Goal: Check status: Check status

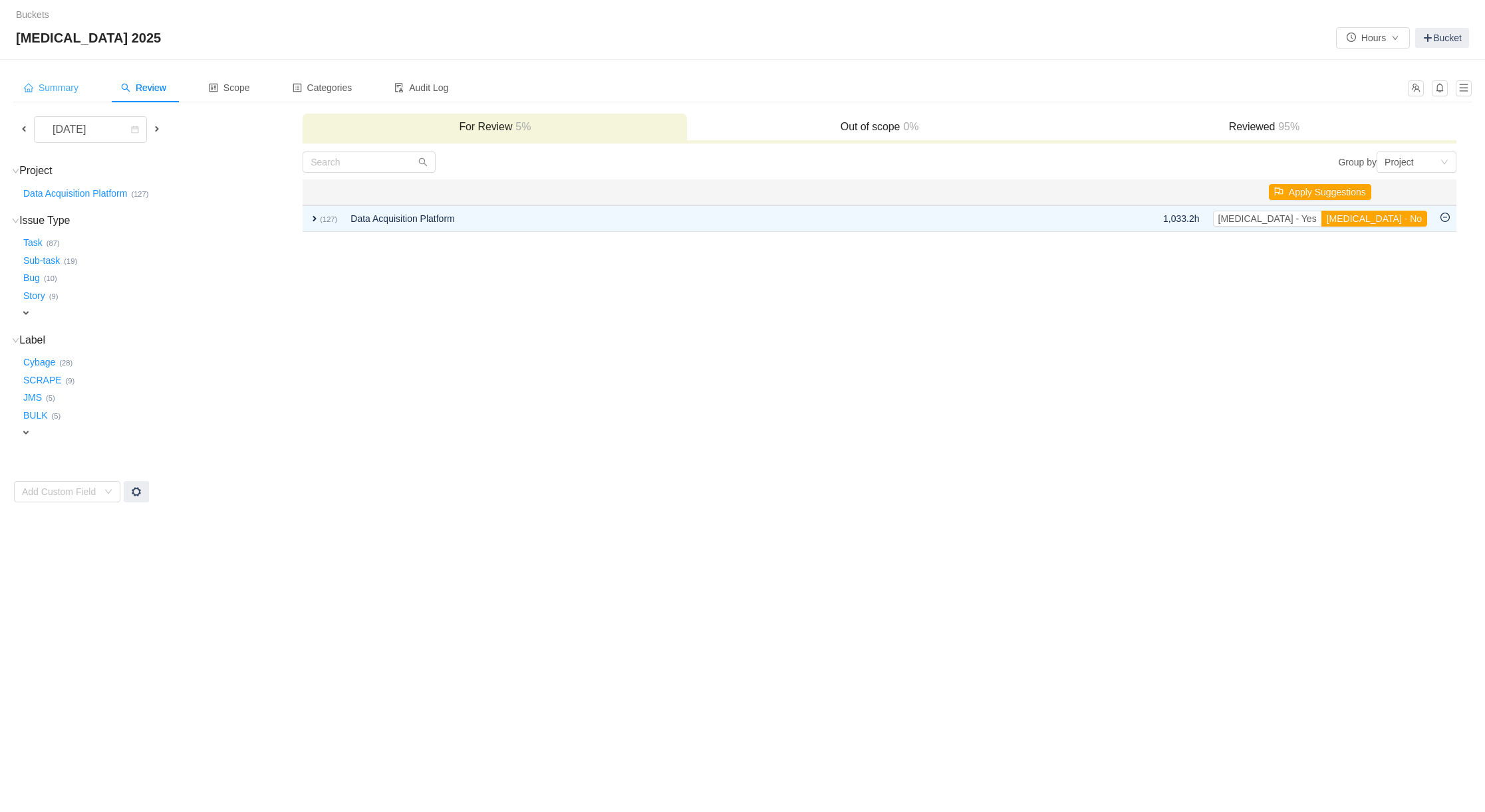
click at [65, 88] on span "Summary" at bounding box center [51, 88] width 54 height 10
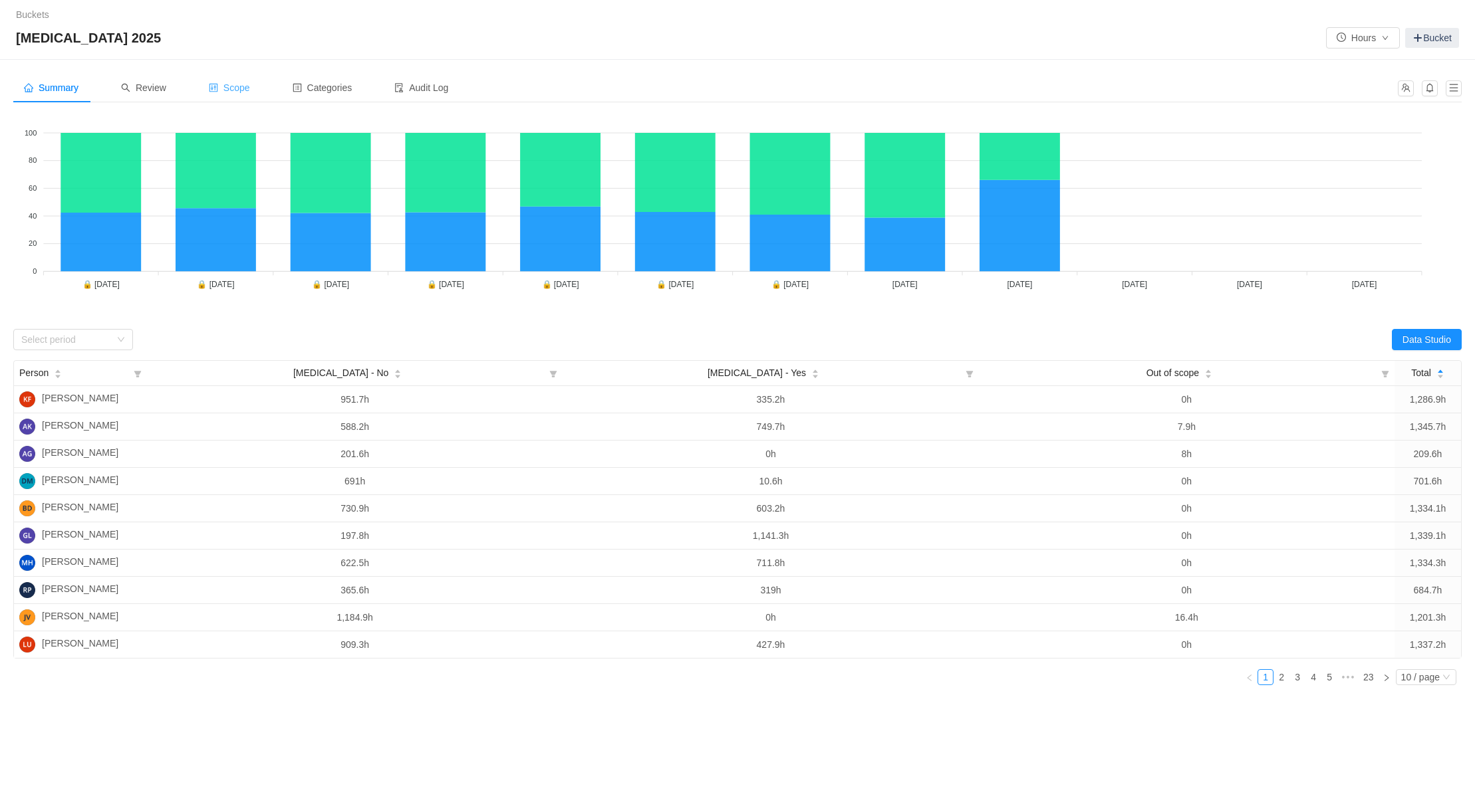
click at [242, 87] on span "Scope" at bounding box center [229, 88] width 41 height 10
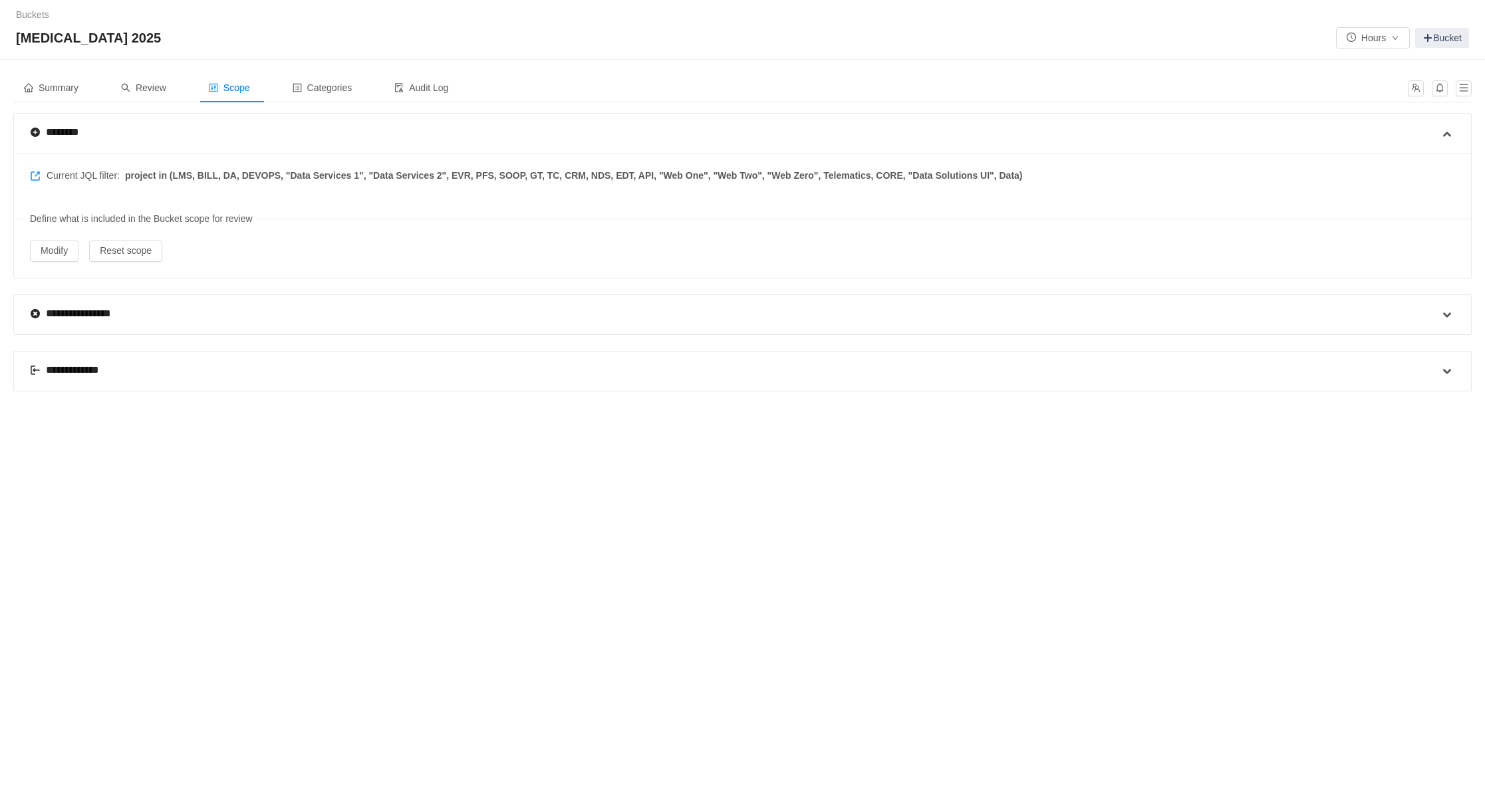
click at [63, 366] on div "**********" at bounding box center [71, 370] width 84 height 16
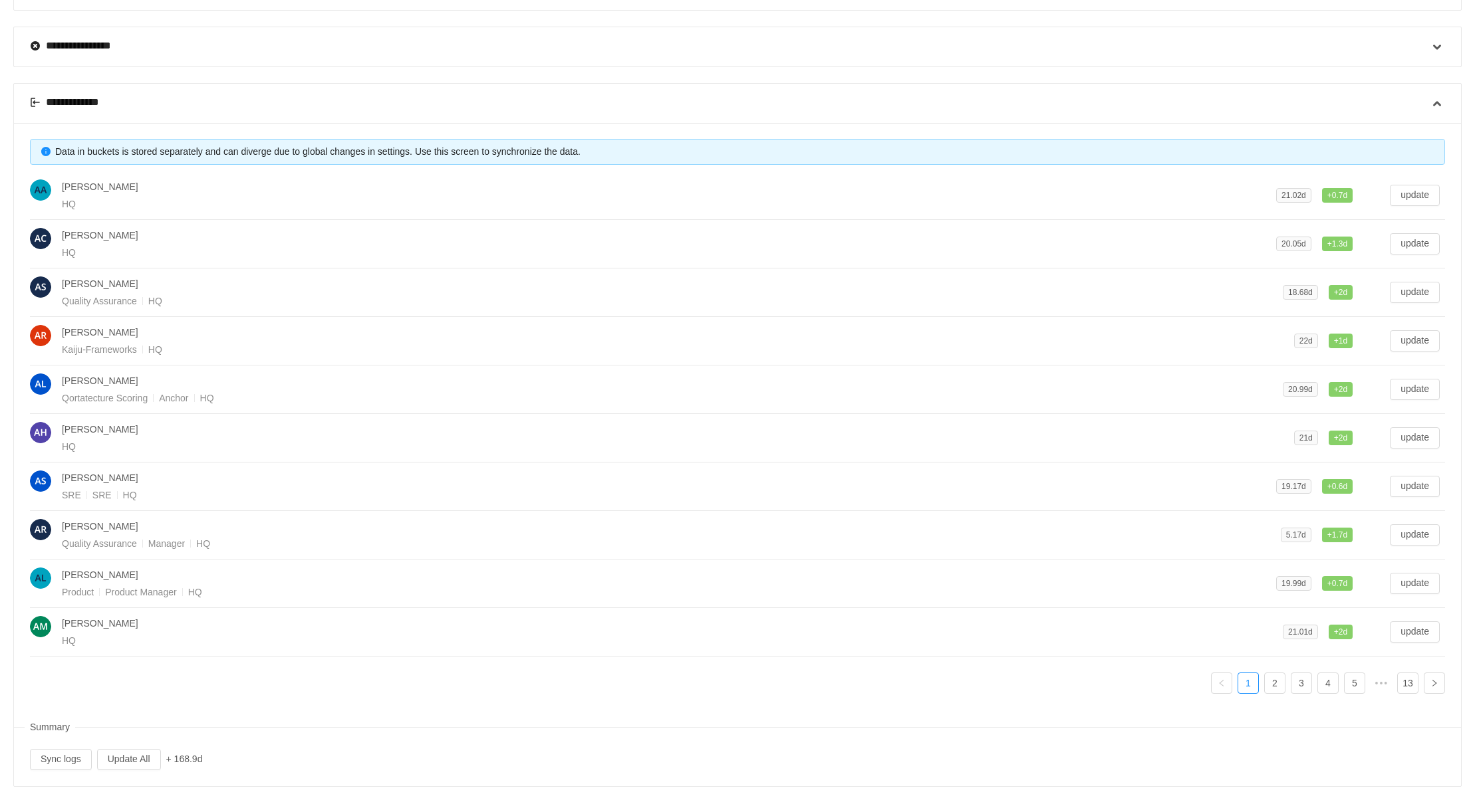
scroll to position [270, 0]
click at [131, 429] on button "Update All" at bounding box center [129, 759] width 64 height 22
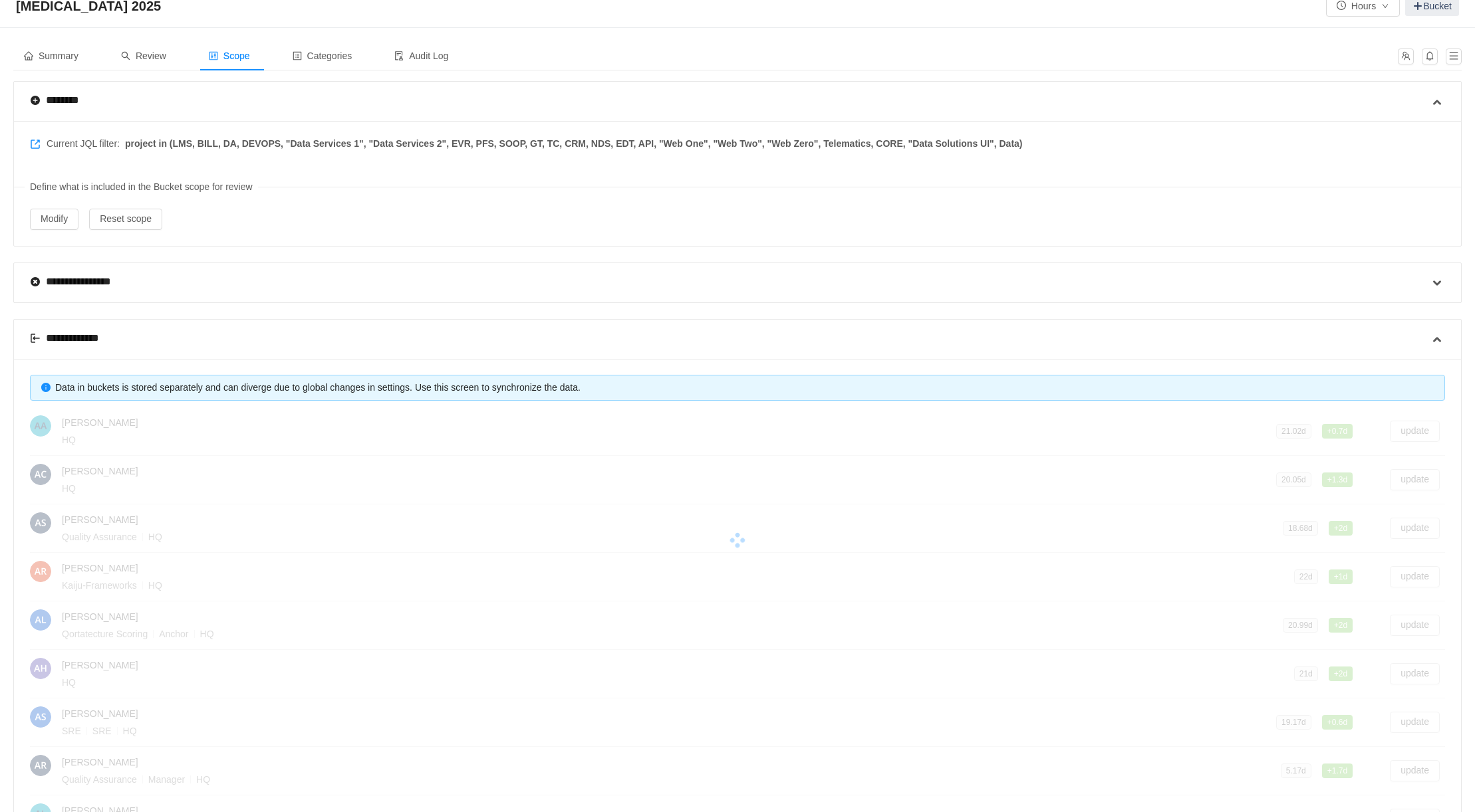
scroll to position [0, 0]
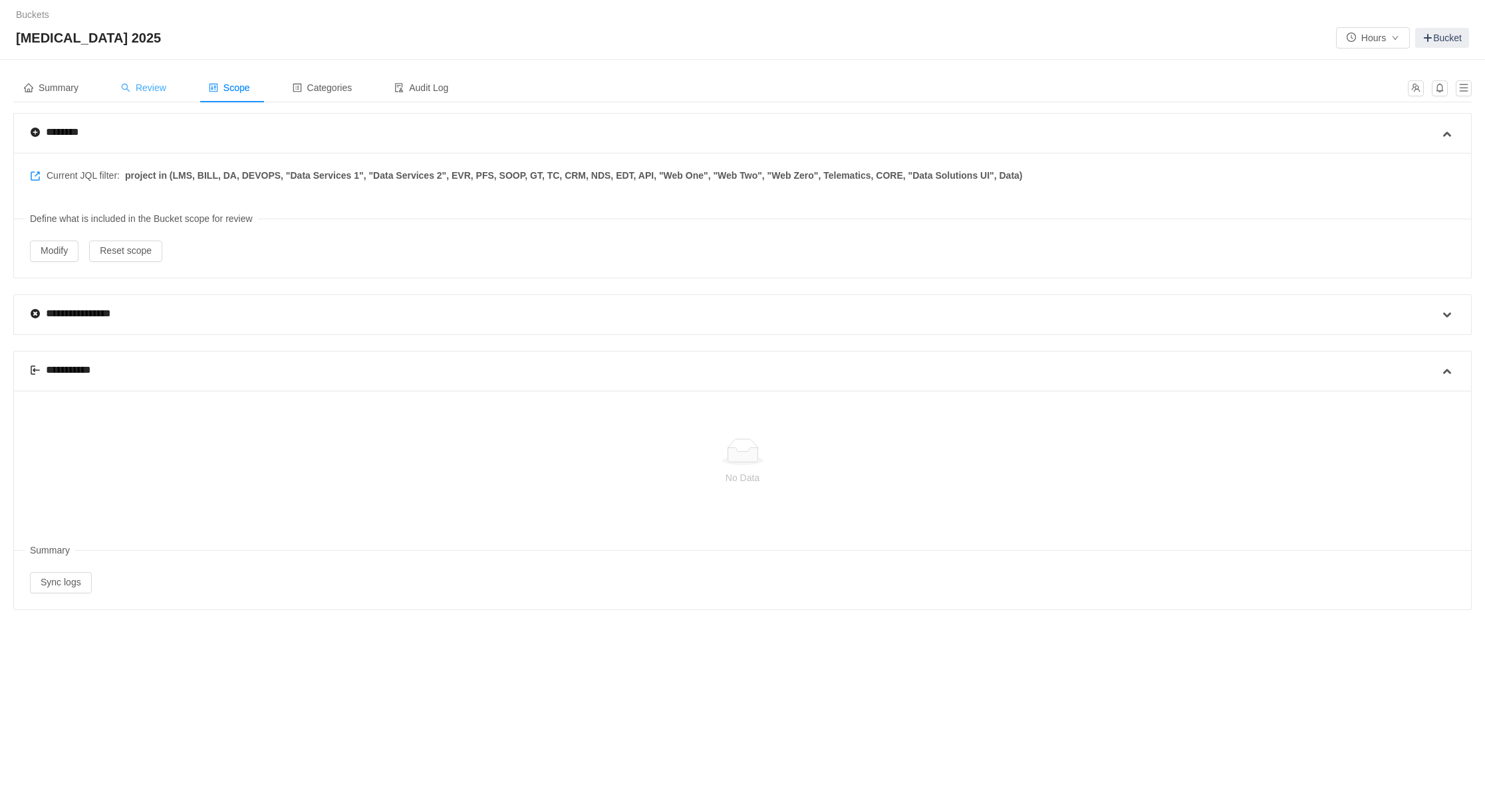
click at [154, 83] on span "Review" at bounding box center [144, 88] width 46 height 10
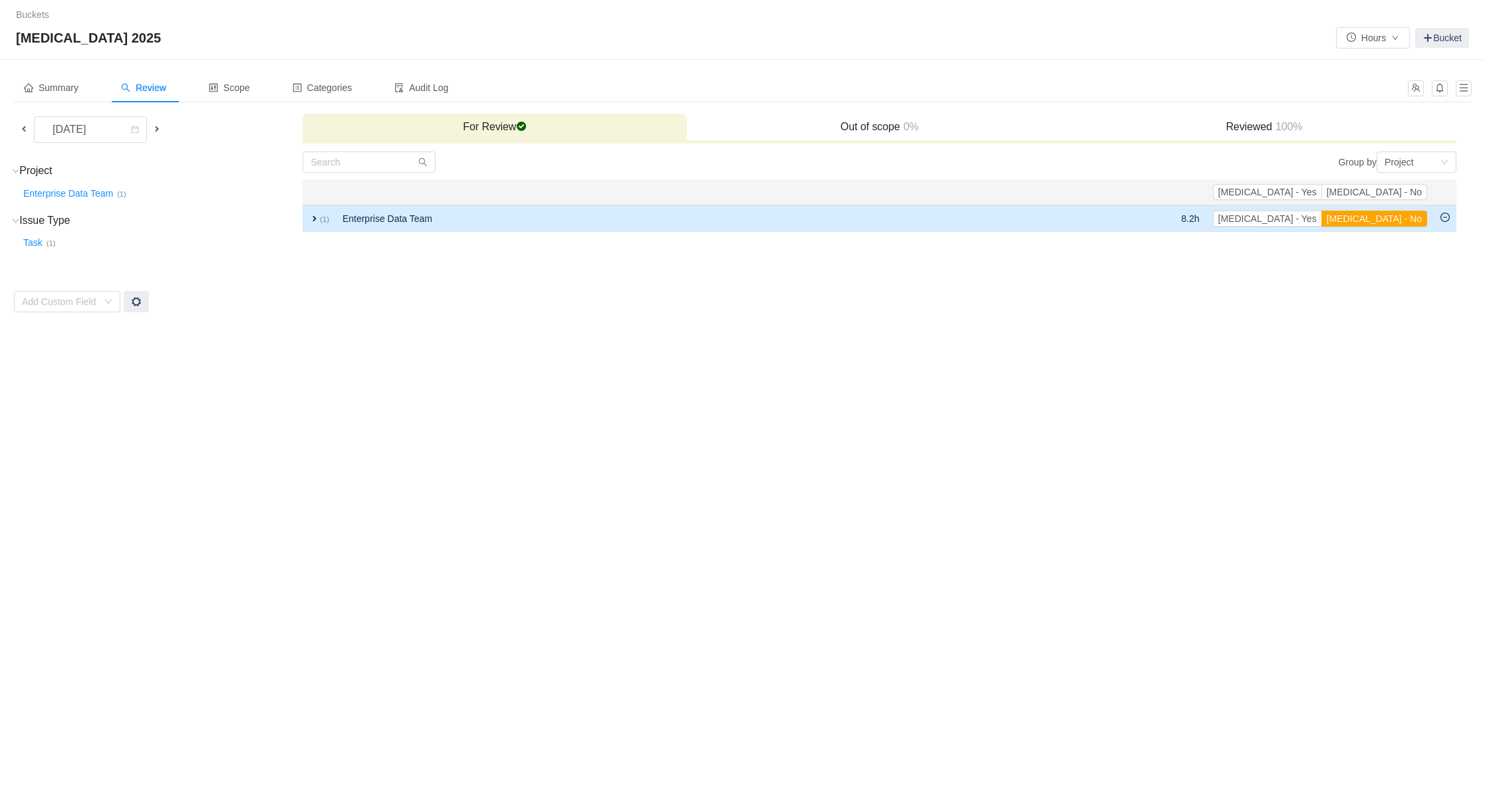
click at [314, 219] on span "expand" at bounding box center [314, 219] width 10 height 10
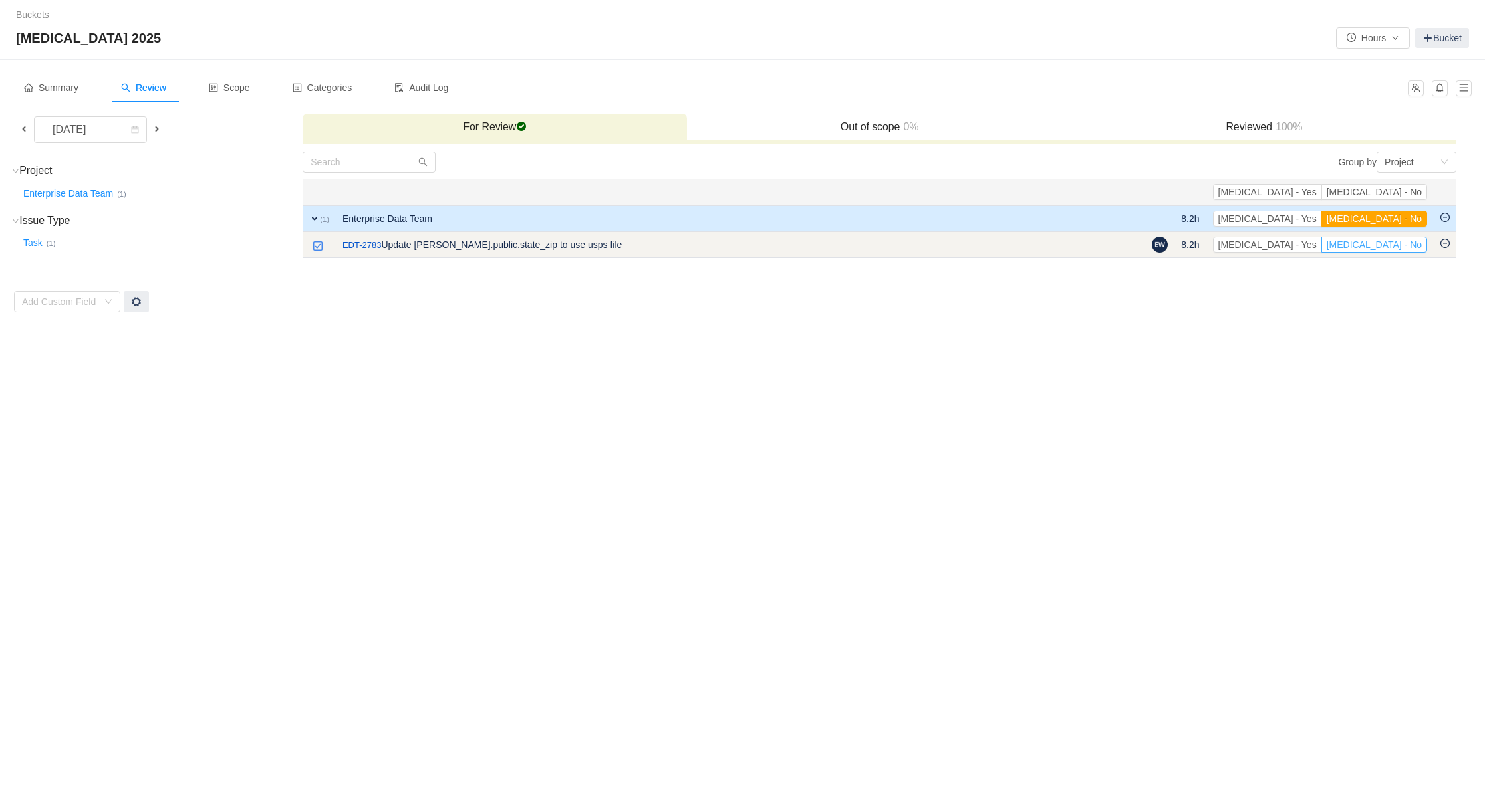
click at [793, 244] on button "[MEDICAL_DATA] - No" at bounding box center [1374, 245] width 106 height 16
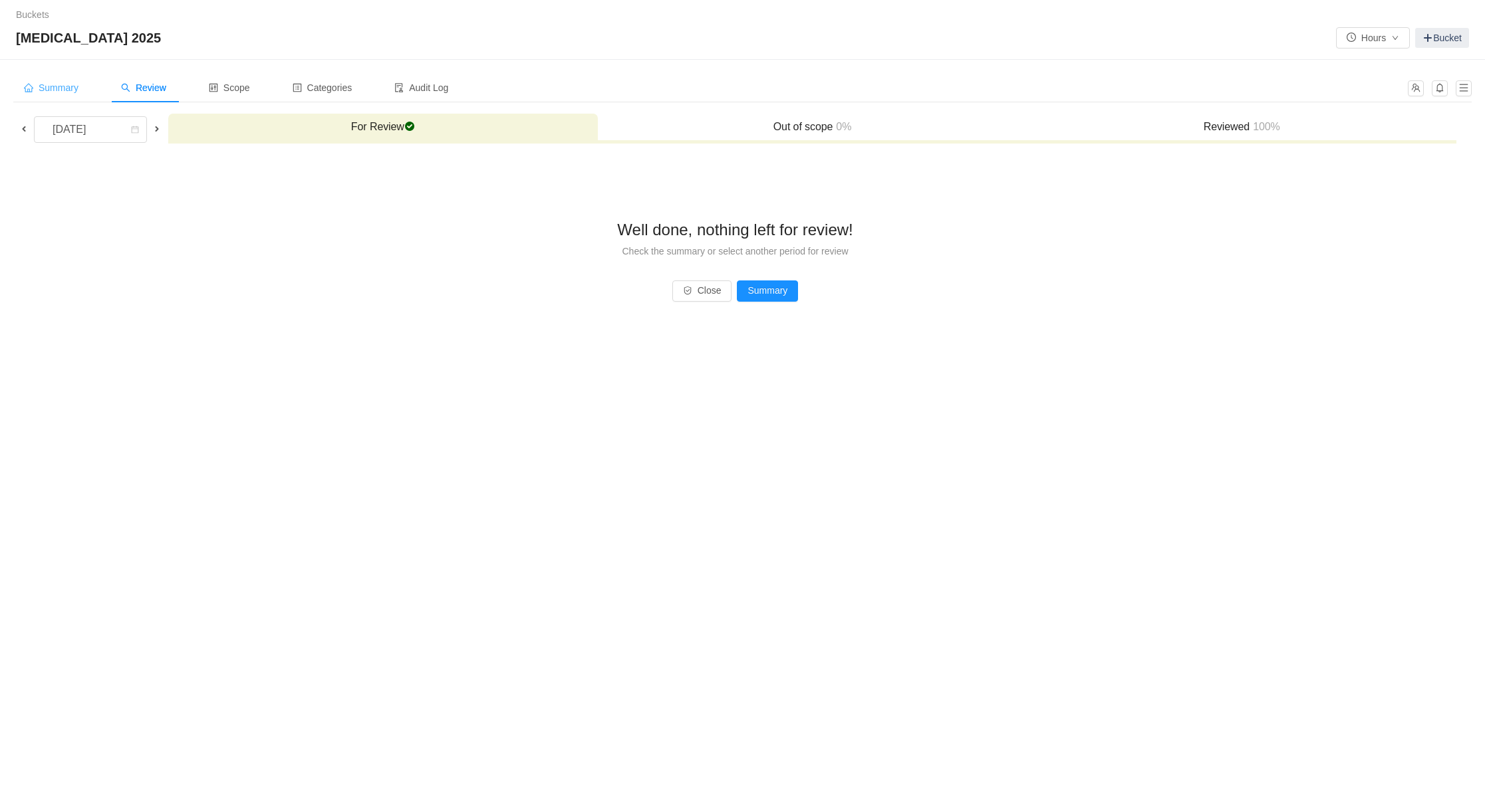
click at [63, 83] on span "Summary" at bounding box center [51, 88] width 54 height 10
